Goal: Task Accomplishment & Management: Use online tool/utility

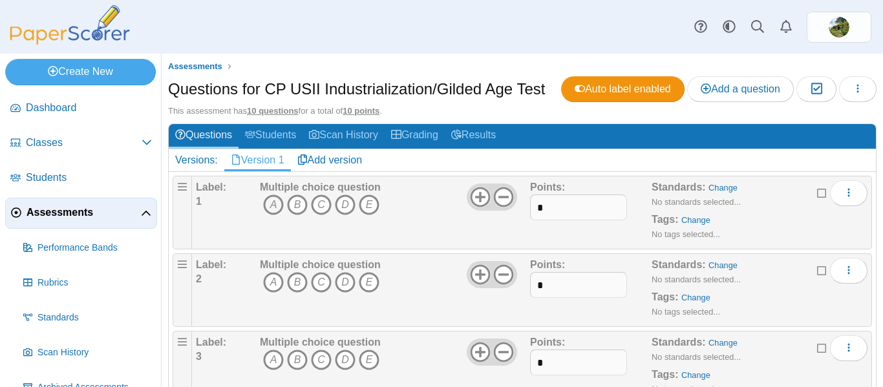
click at [273, 209] on icon "A" at bounding box center [273, 204] width 21 height 21
click at [324, 282] on icon "C" at bounding box center [321, 282] width 21 height 21
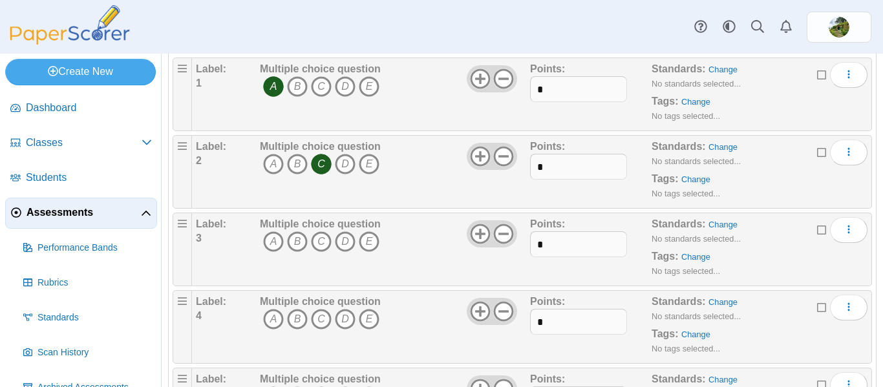
scroll to position [120, 0]
click at [275, 242] on icon "A" at bounding box center [273, 239] width 21 height 21
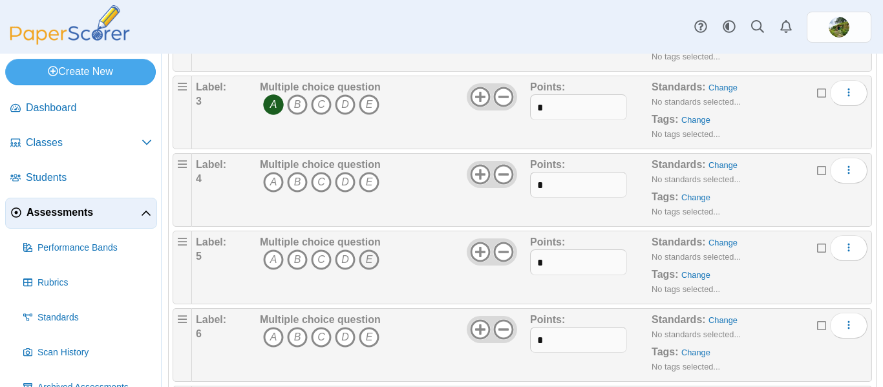
scroll to position [257, 0]
click at [297, 186] on icon "B" at bounding box center [297, 181] width 21 height 21
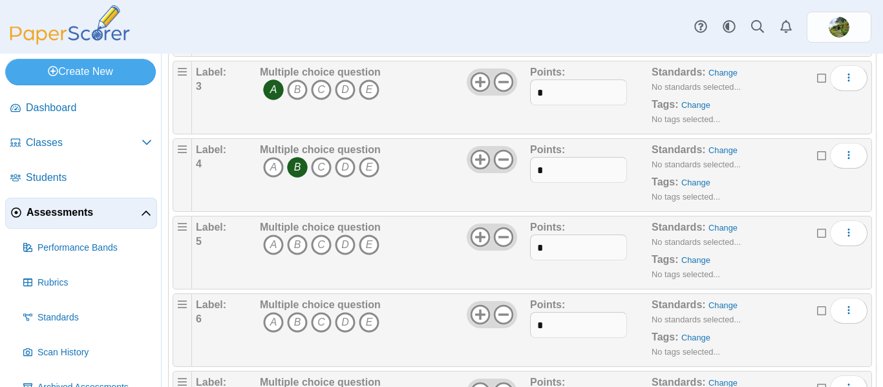
scroll to position [277, 0]
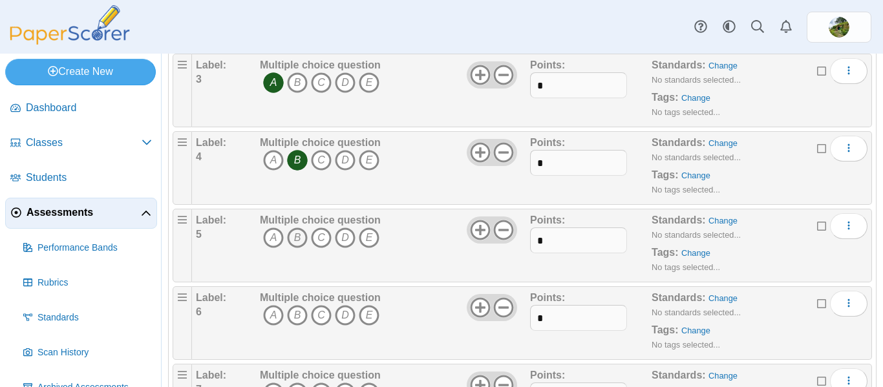
click at [297, 238] on icon "B" at bounding box center [297, 237] width 21 height 21
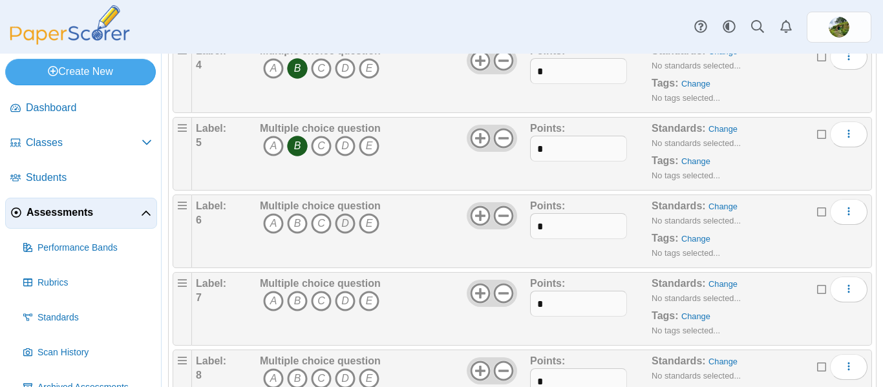
click at [341, 227] on icon "D" at bounding box center [345, 223] width 21 height 21
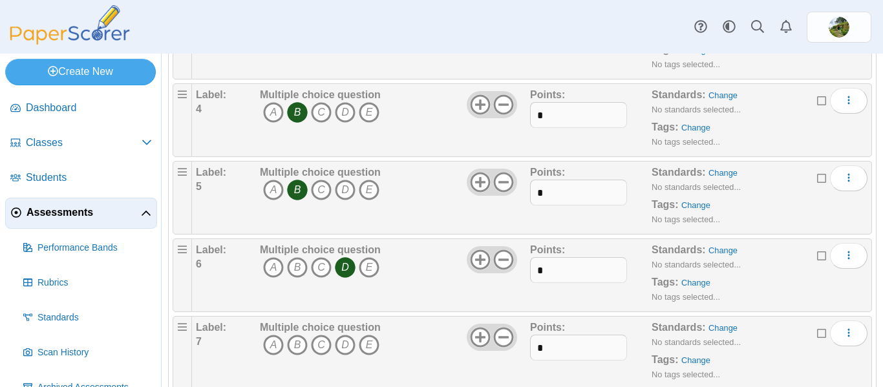
scroll to position [317, 0]
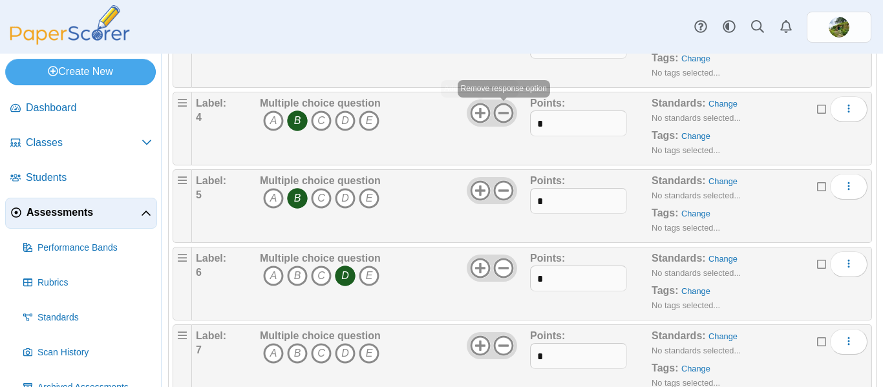
click at [509, 113] on icon at bounding box center [503, 113] width 21 height 21
click at [504, 183] on icon at bounding box center [503, 190] width 21 height 21
click at [502, 268] on use at bounding box center [504, 268] width 20 height 20
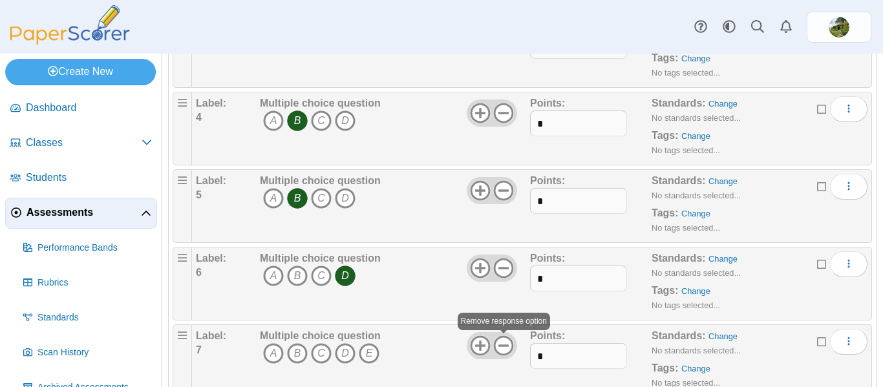
drag, startPoint x: 503, startPoint y: 342, endPoint x: 495, endPoint y: 330, distance: 14.3
click at [503, 342] on icon at bounding box center [503, 345] width 21 height 21
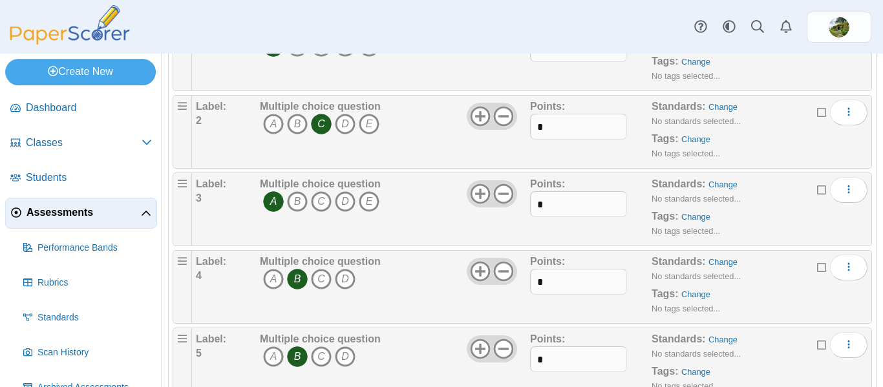
scroll to position [158, 0]
click at [505, 196] on icon at bounding box center [503, 194] width 21 height 21
click at [506, 123] on icon at bounding box center [503, 117] width 21 height 21
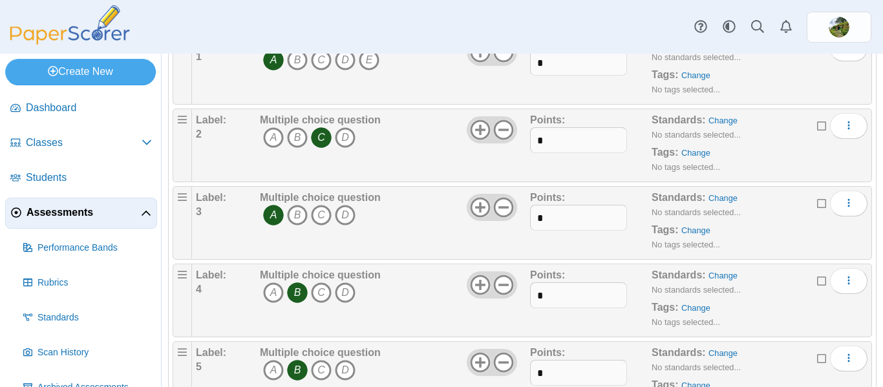
scroll to position [73, 0]
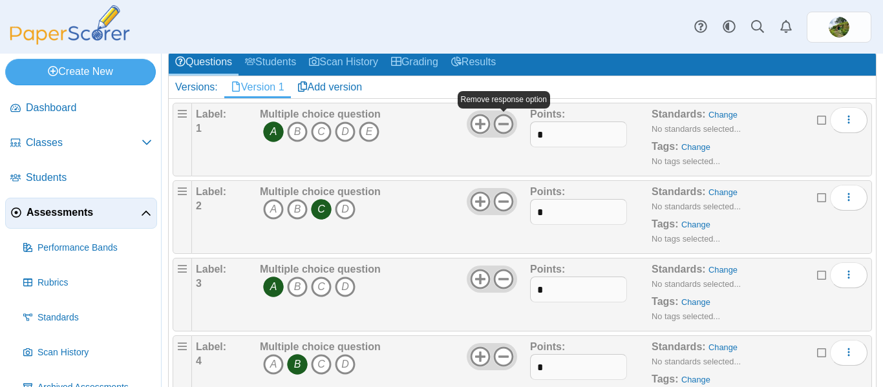
click at [505, 125] on icon at bounding box center [503, 124] width 21 height 21
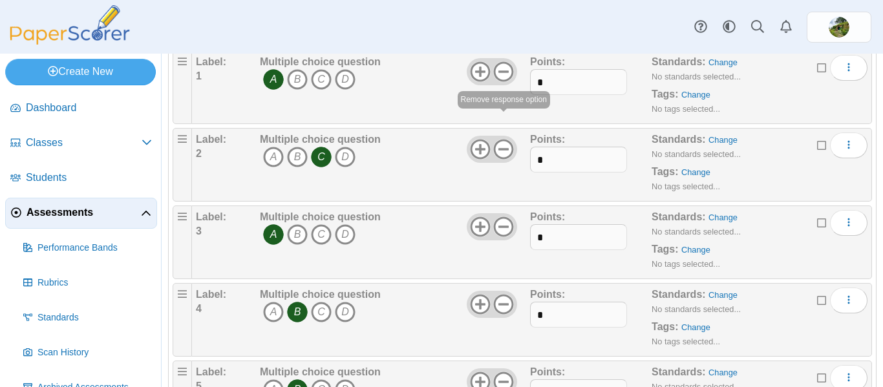
scroll to position [361, 0]
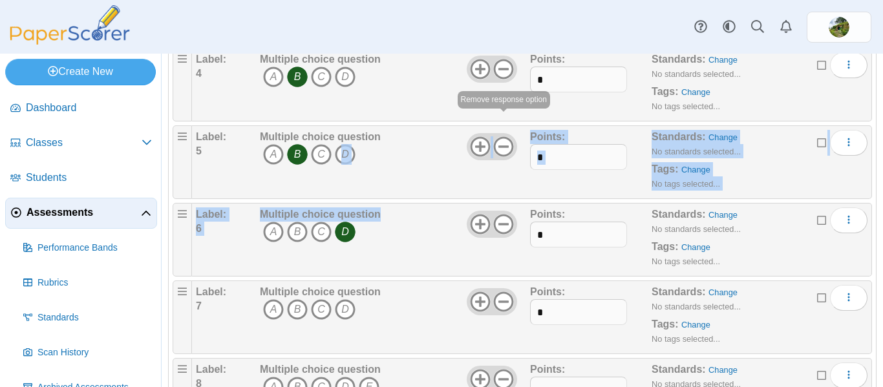
click at [439, 201] on ol "Label: 1 Multiple choice question A B C" at bounding box center [522, 200] width 699 height 771
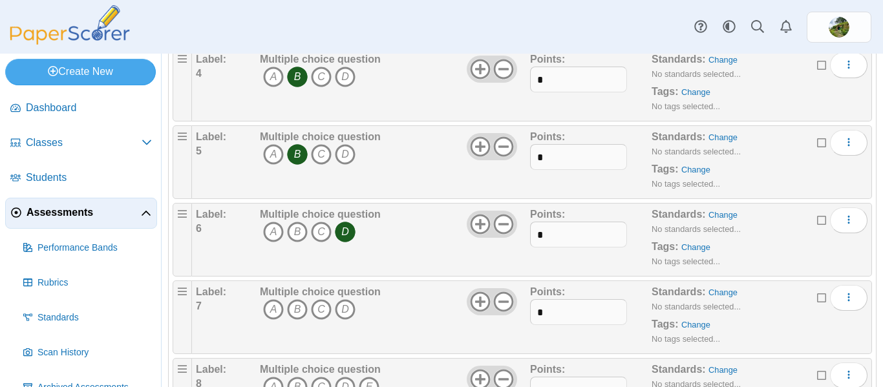
click at [421, 224] on div "Multiple choice question A B C D" at bounding box center [393, 239] width 273 height 65
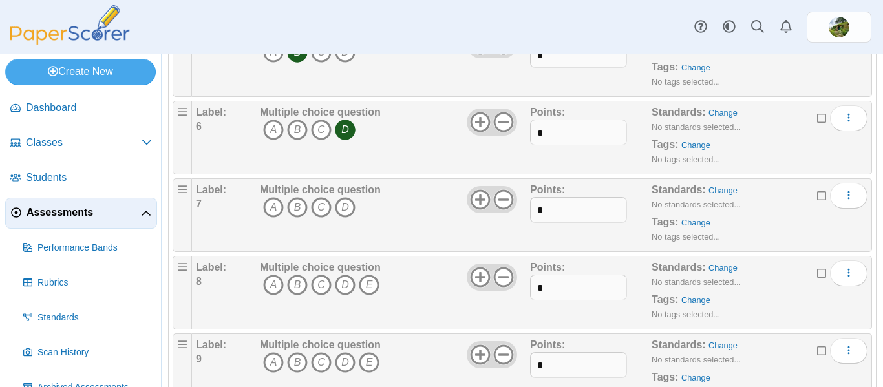
scroll to position [468, 0]
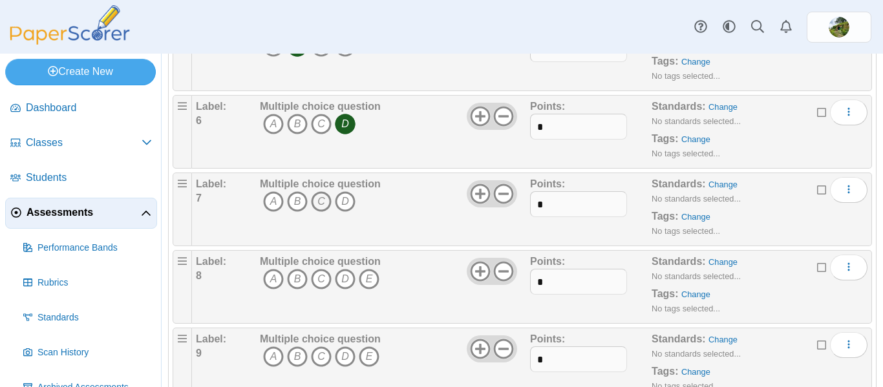
click at [320, 202] on icon "C" at bounding box center [321, 201] width 21 height 21
click at [500, 268] on icon at bounding box center [503, 271] width 21 height 21
click at [508, 348] on icon at bounding box center [503, 349] width 21 height 21
click at [278, 277] on icon "A" at bounding box center [273, 279] width 21 height 21
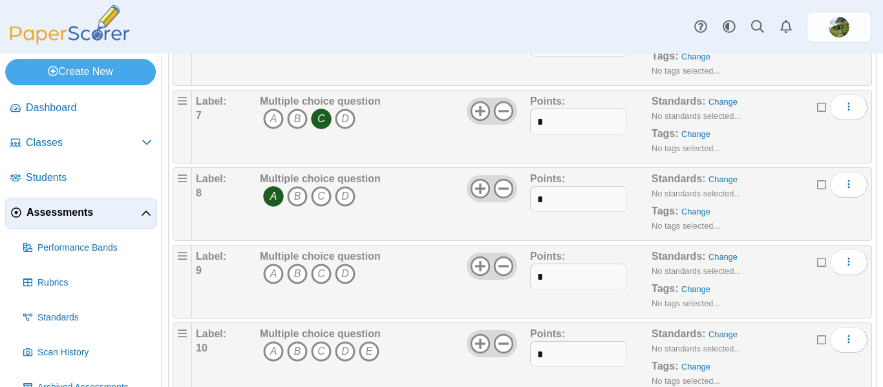
scroll to position [574, 0]
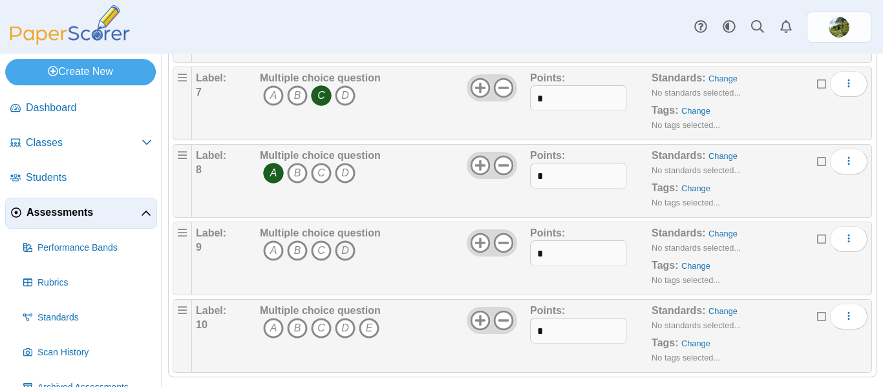
click at [344, 252] on icon "D" at bounding box center [345, 250] width 21 height 21
click at [507, 322] on icon at bounding box center [503, 320] width 21 height 21
click at [296, 327] on icon "B" at bounding box center [297, 328] width 21 height 21
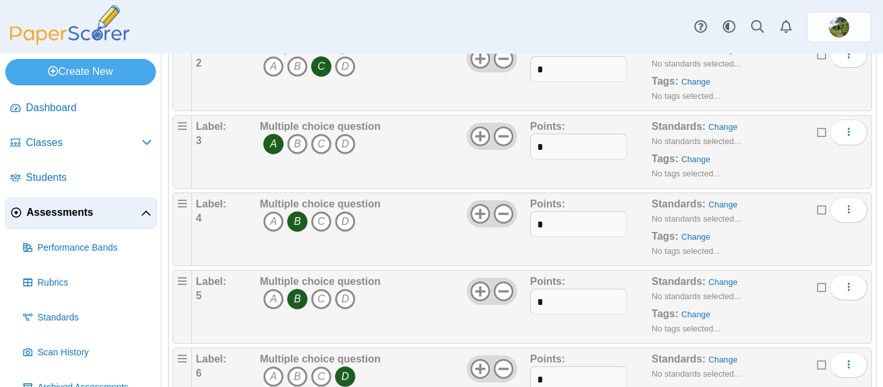
scroll to position [0, 0]
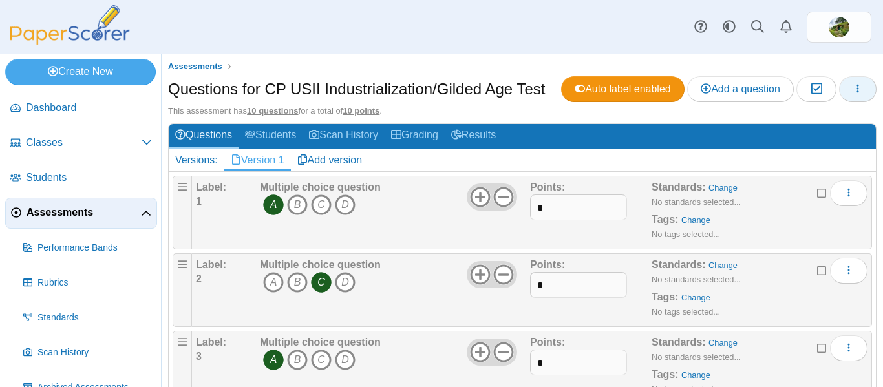
click at [854, 93] on icon "button" at bounding box center [857, 88] width 10 height 11
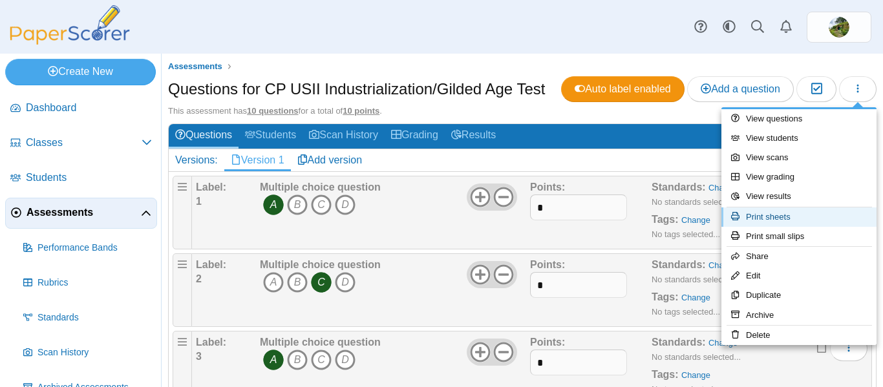
click at [784, 220] on link "Print sheets" at bounding box center [798, 216] width 155 height 19
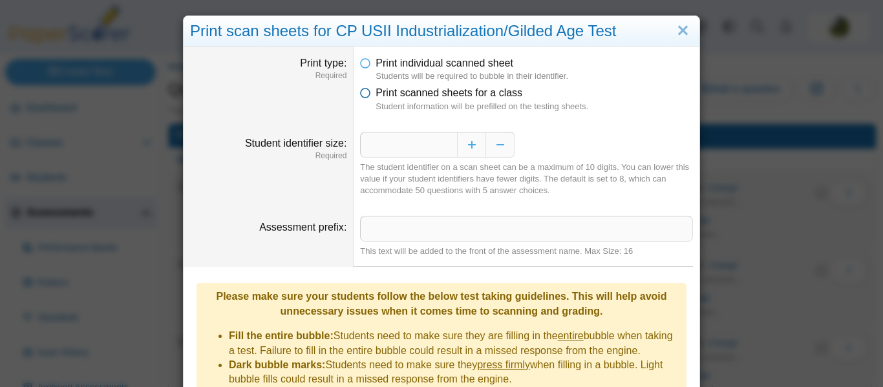
click at [367, 94] on icon at bounding box center [365, 90] width 10 height 9
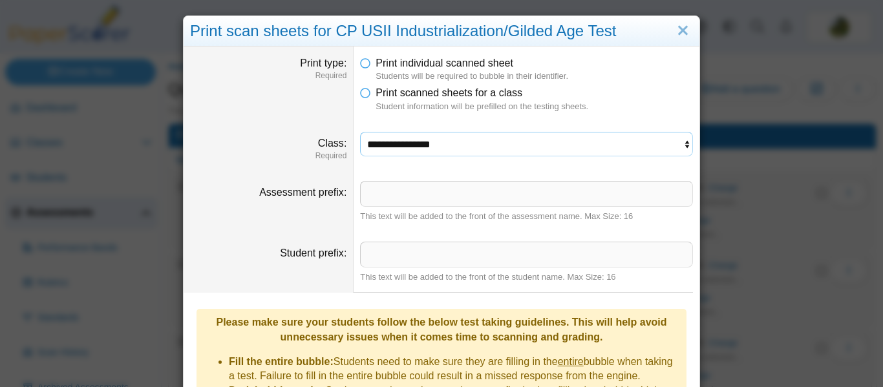
click at [545, 140] on select "**********" at bounding box center [526, 144] width 333 height 25
click at [360, 132] on select "**********" at bounding box center [526, 144] width 333 height 25
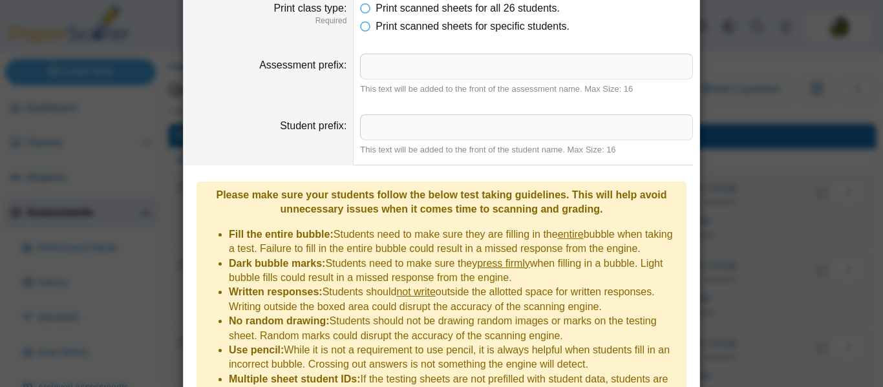
scroll to position [261, 0]
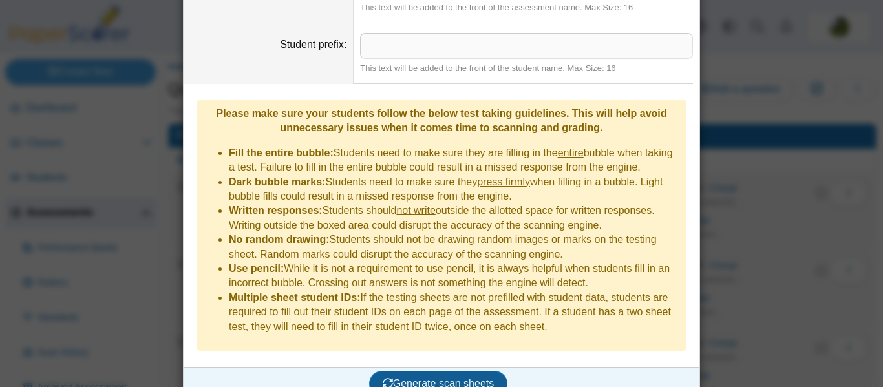
click at [465, 371] on button "Generate scan sheets" at bounding box center [438, 384] width 139 height 26
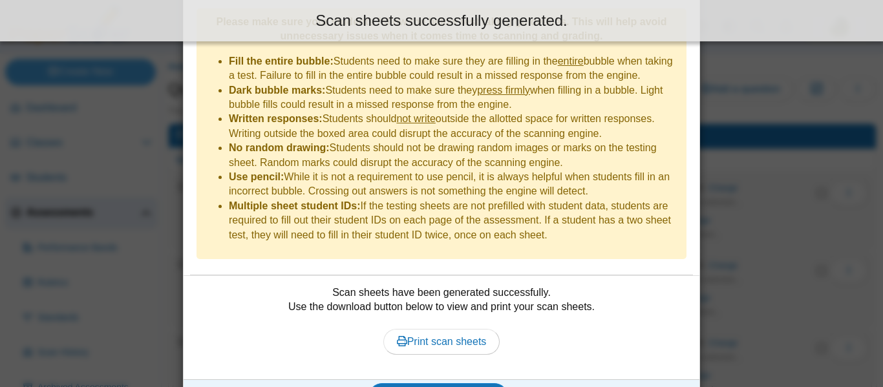
scroll to position [365, 0]
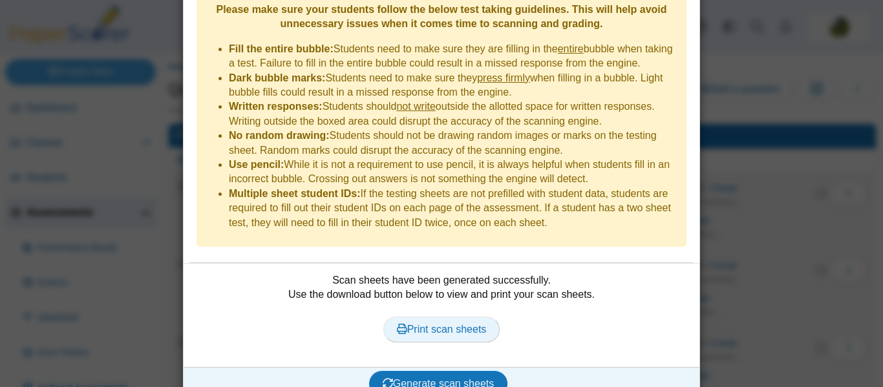
click at [447, 324] on span "Print scan sheets" at bounding box center [442, 329] width 90 height 11
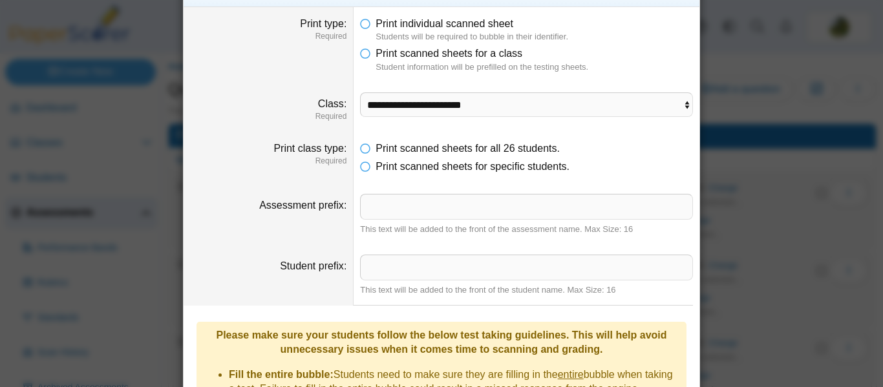
scroll to position [0, 0]
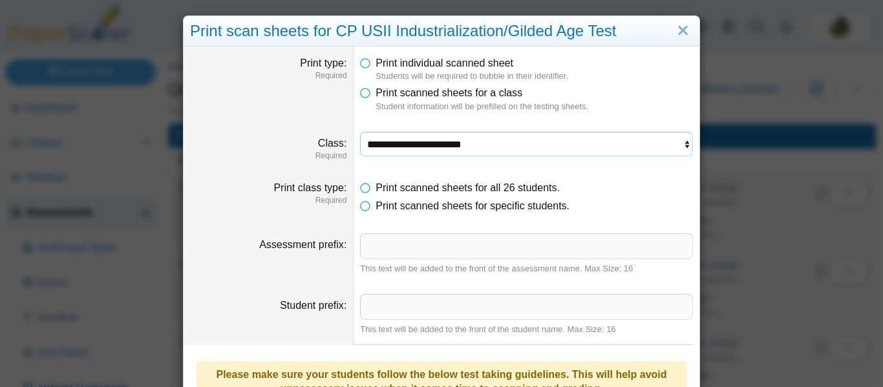
click at [664, 137] on select "**********" at bounding box center [526, 144] width 333 height 25
select select "**********"
click at [360, 132] on select "**********" at bounding box center [526, 144] width 333 height 25
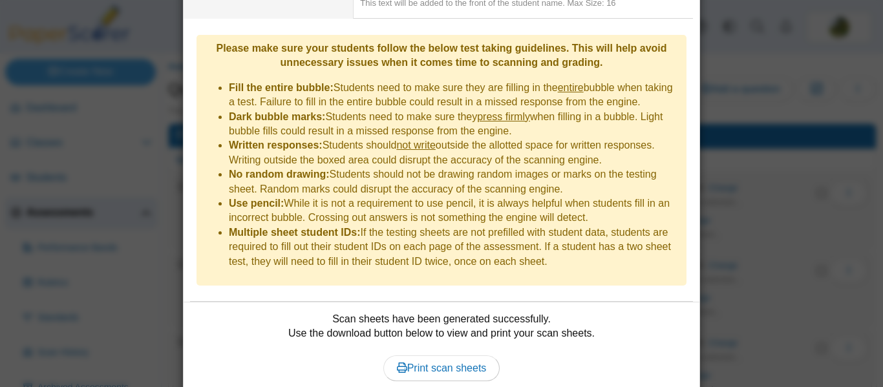
scroll to position [365, 0]
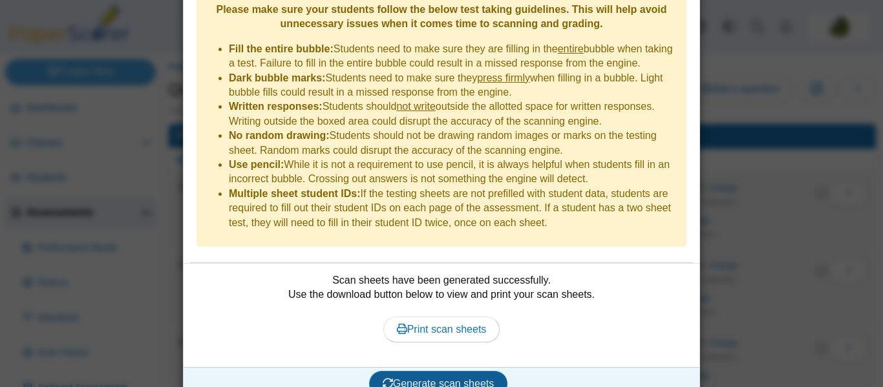
click at [464, 378] on span "Generate scan sheets" at bounding box center [439, 383] width 112 height 11
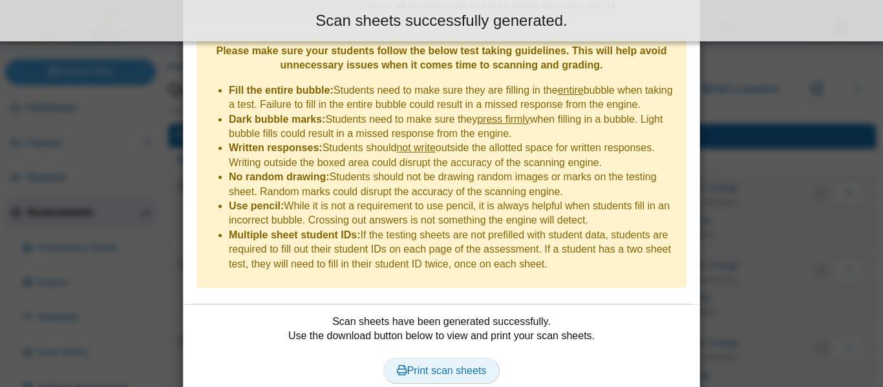
click at [446, 365] on span "Print scan sheets" at bounding box center [442, 370] width 90 height 11
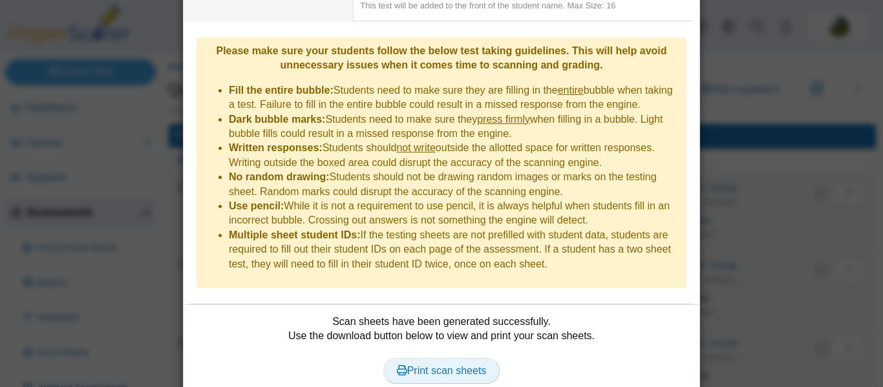
scroll to position [0, 0]
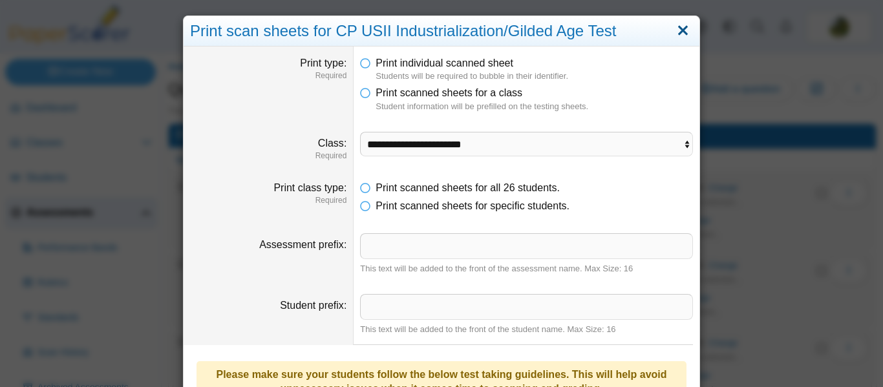
click at [679, 32] on link "Close" at bounding box center [683, 31] width 20 height 22
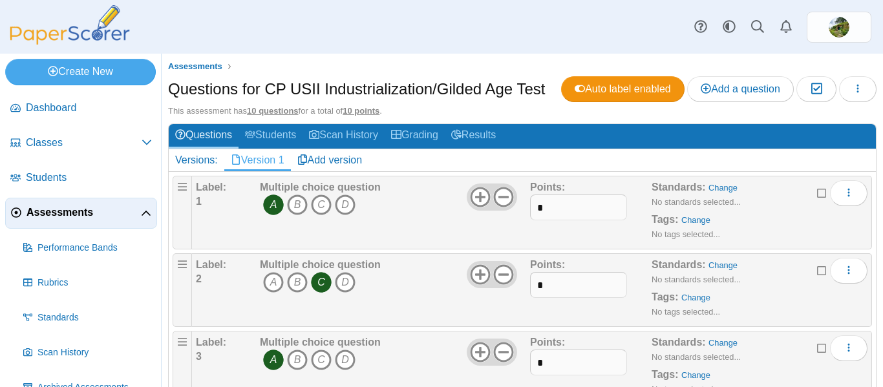
click at [121, 212] on span "Assessments" at bounding box center [83, 212] width 114 height 14
